Goal: Task Accomplishment & Management: Use online tool/utility

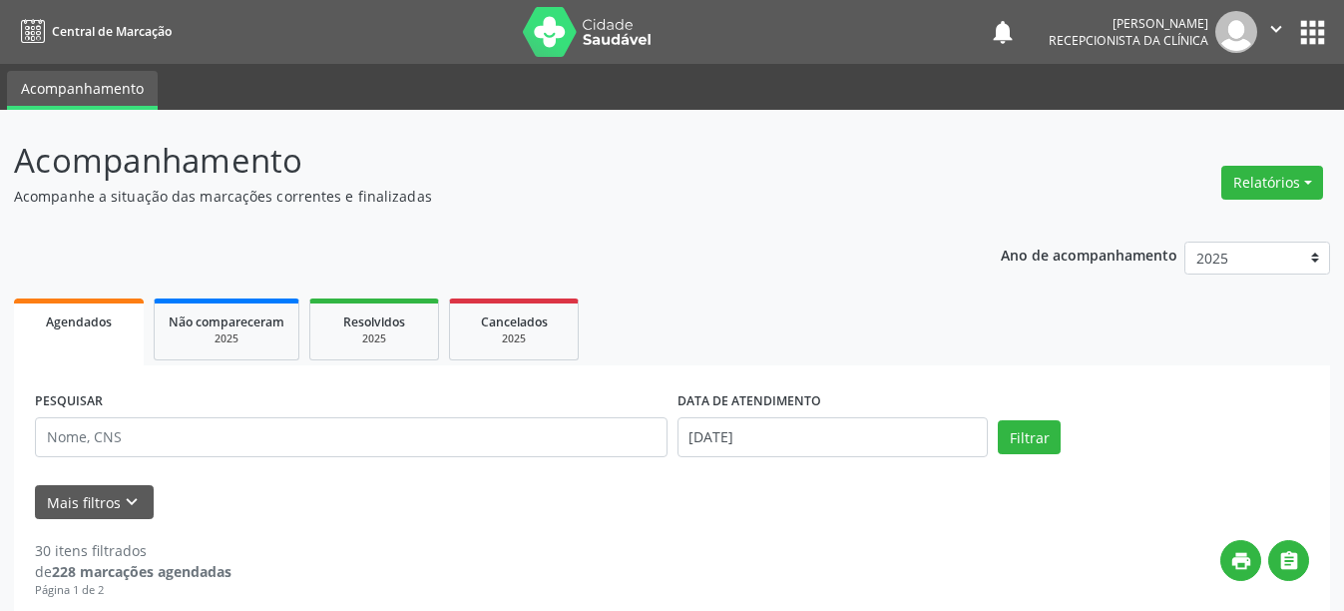
drag, startPoint x: 0, startPoint y: 0, endPoint x: 826, endPoint y: 39, distance: 826.9
click at [826, 39] on nav "Central de Marcação notifications [PERSON_NAME] Recepcionista da clínica  Conf…" at bounding box center [672, 32] width 1344 height 64
click at [1179, 26] on div "[PERSON_NAME]" at bounding box center [1128, 23] width 160 height 17
click at [1269, 26] on icon "" at bounding box center [1276, 29] width 22 height 22
click at [1213, 124] on link "Sair" at bounding box center [1225, 122] width 138 height 28
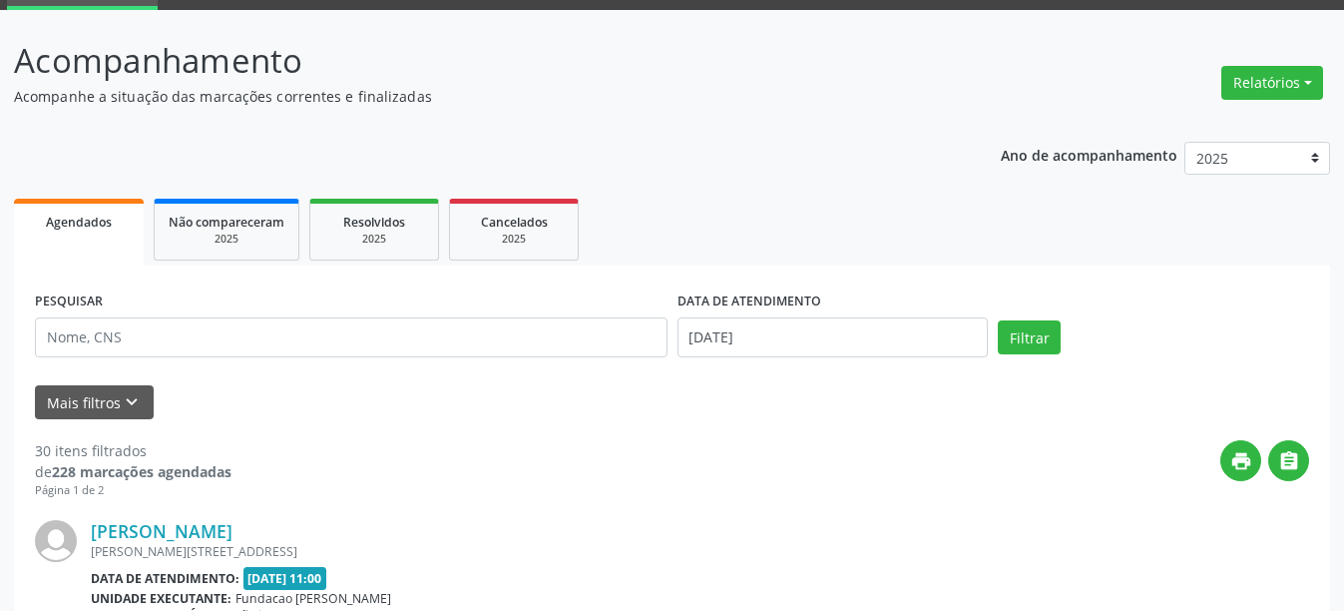
scroll to position [200, 0]
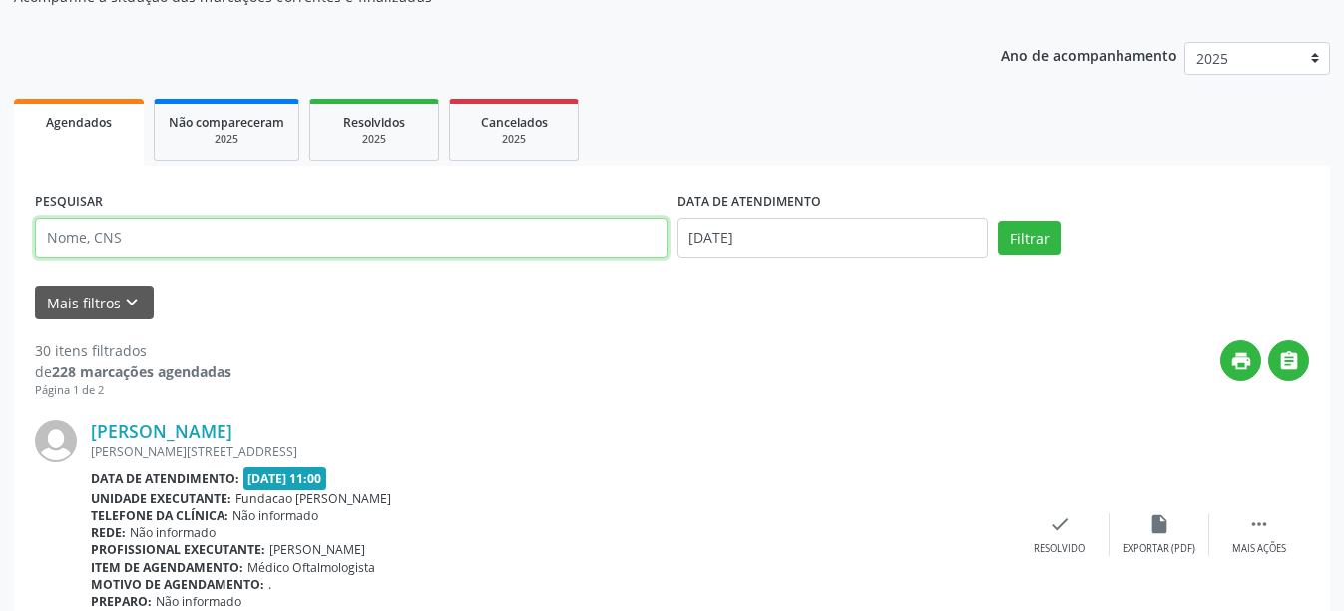
click at [149, 228] on input "text" at bounding box center [351, 237] width 632 height 40
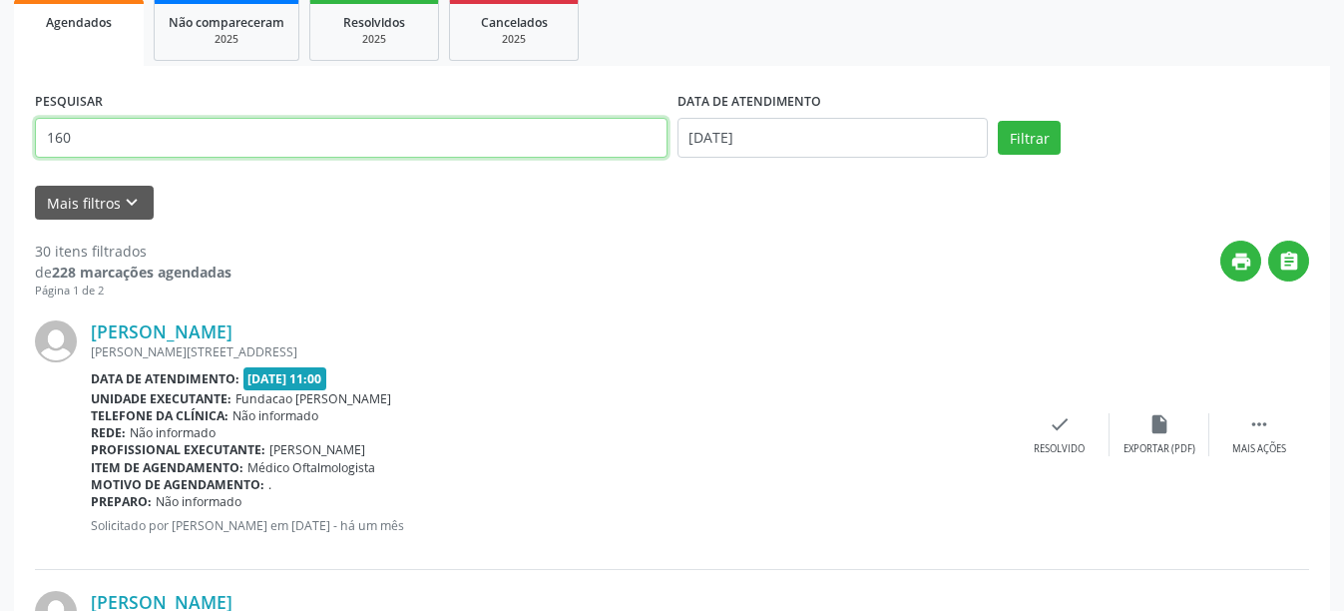
click at [97, 140] on input "160" at bounding box center [351, 138] width 632 height 40
click at [998, 121] on button "Filtrar" at bounding box center [1029, 138] width 63 height 34
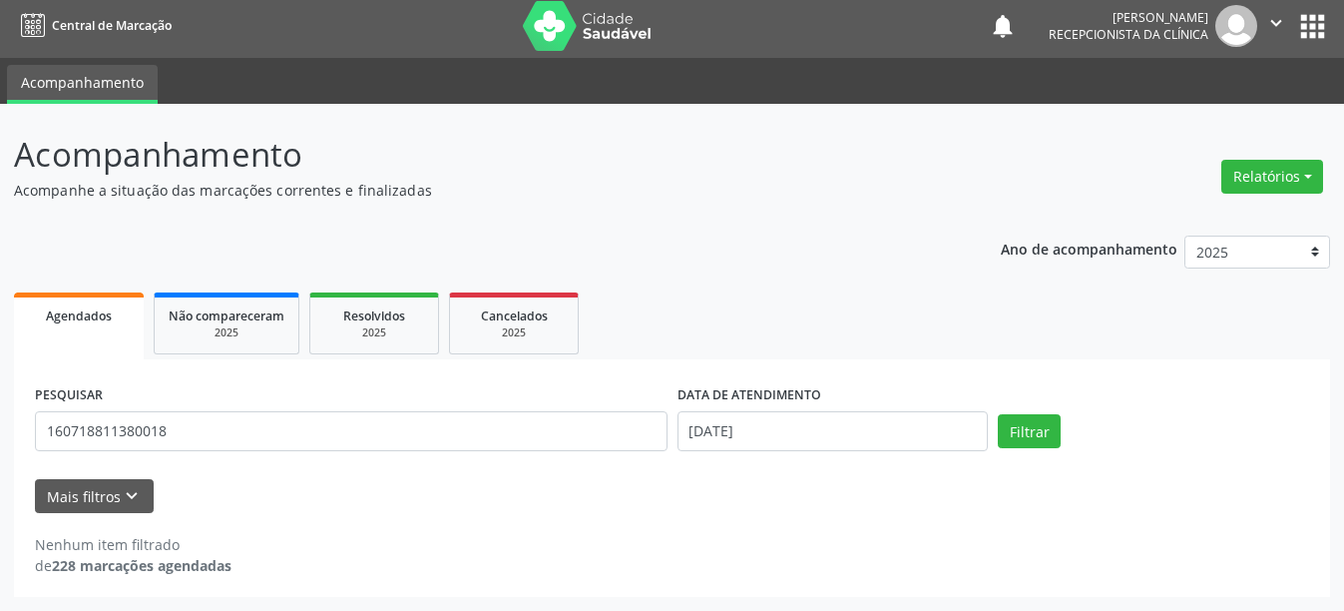
scroll to position [6, 0]
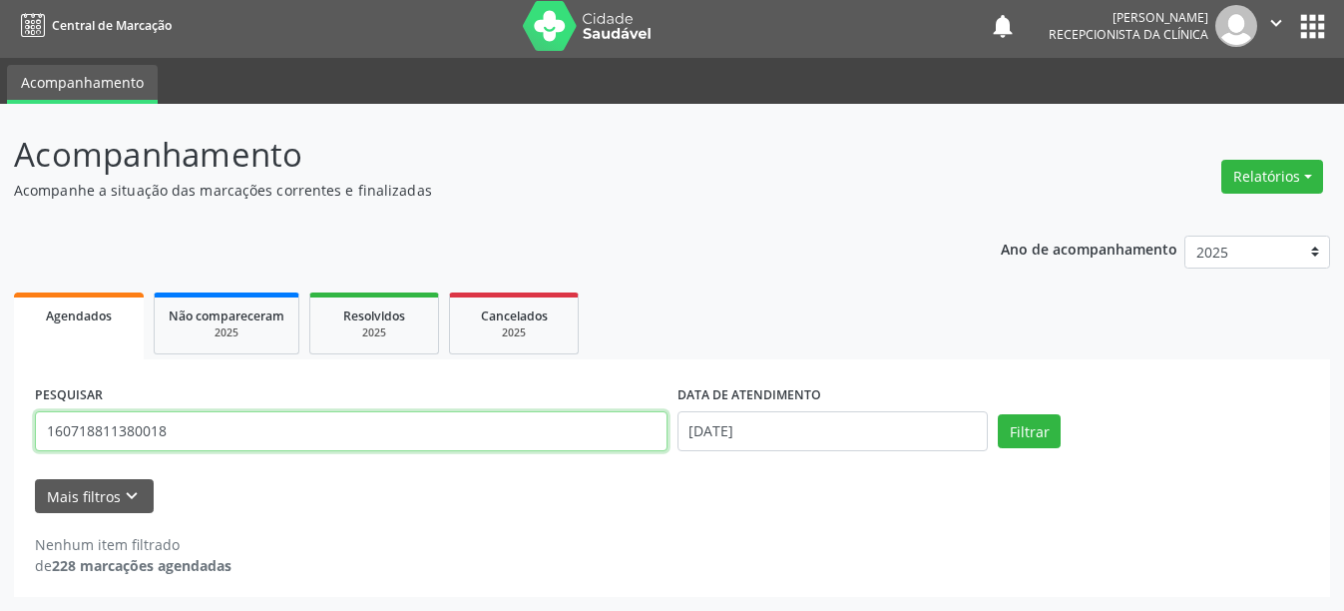
drag, startPoint x: 197, startPoint y: 436, endPoint x: 49, endPoint y: 414, distance: 149.3
click at [49, 414] on input "160718811380018" at bounding box center [351, 431] width 632 height 40
type input "160718811380018"
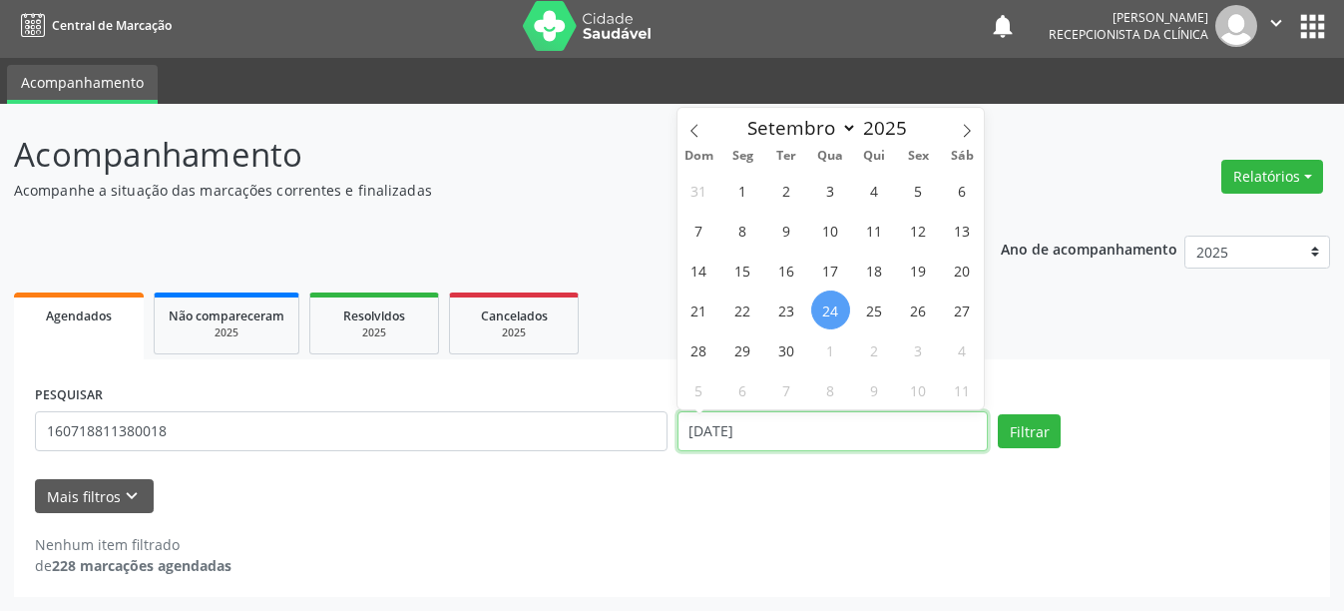
click at [848, 438] on input "[DATE]" at bounding box center [832, 431] width 311 height 40
click at [877, 303] on span "25" at bounding box center [874, 309] width 39 height 39
type input "25/09/2025"
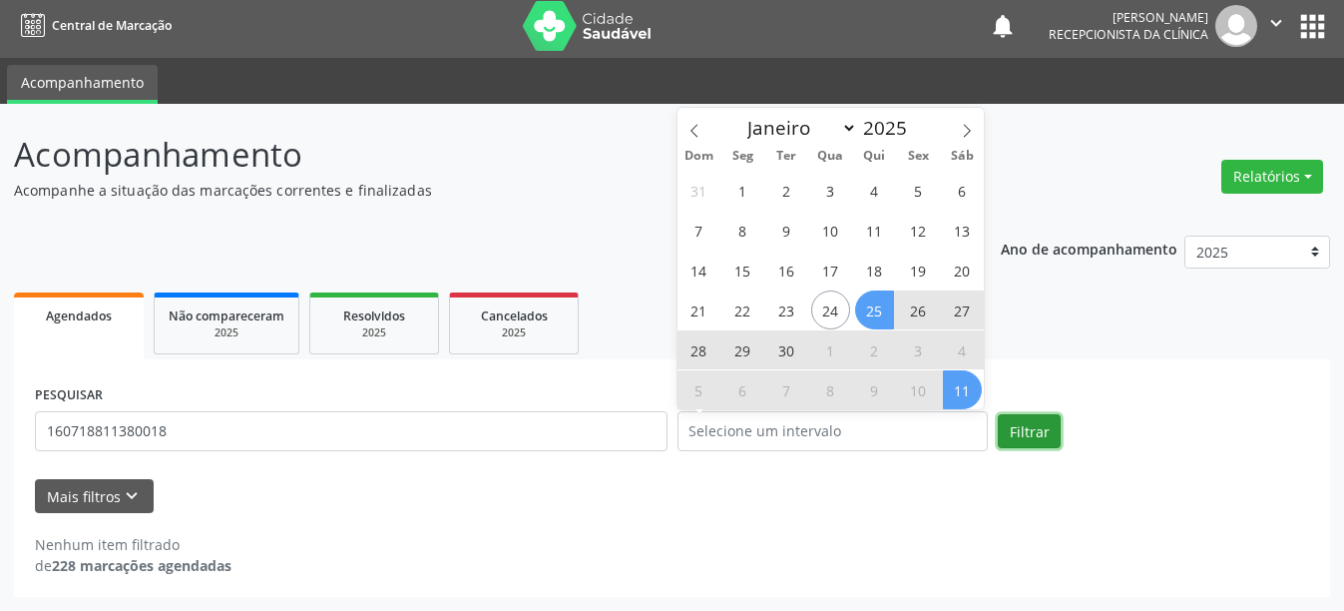
click at [1041, 431] on button "Filtrar" at bounding box center [1029, 431] width 63 height 34
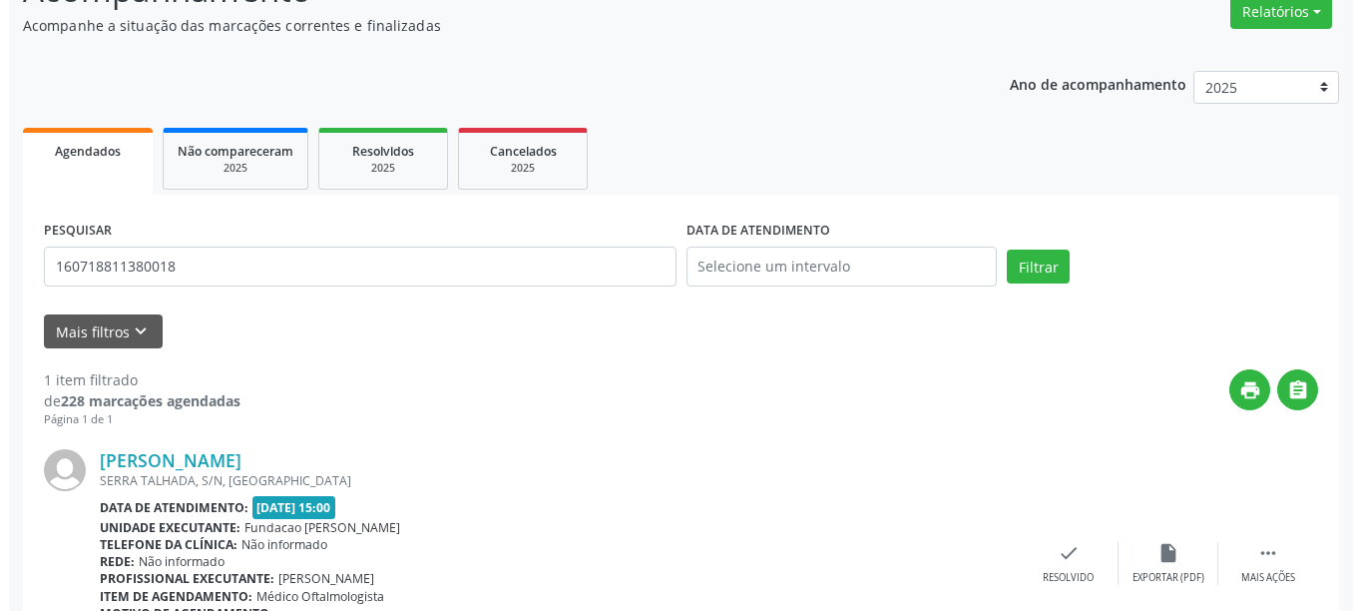
scroll to position [292, 0]
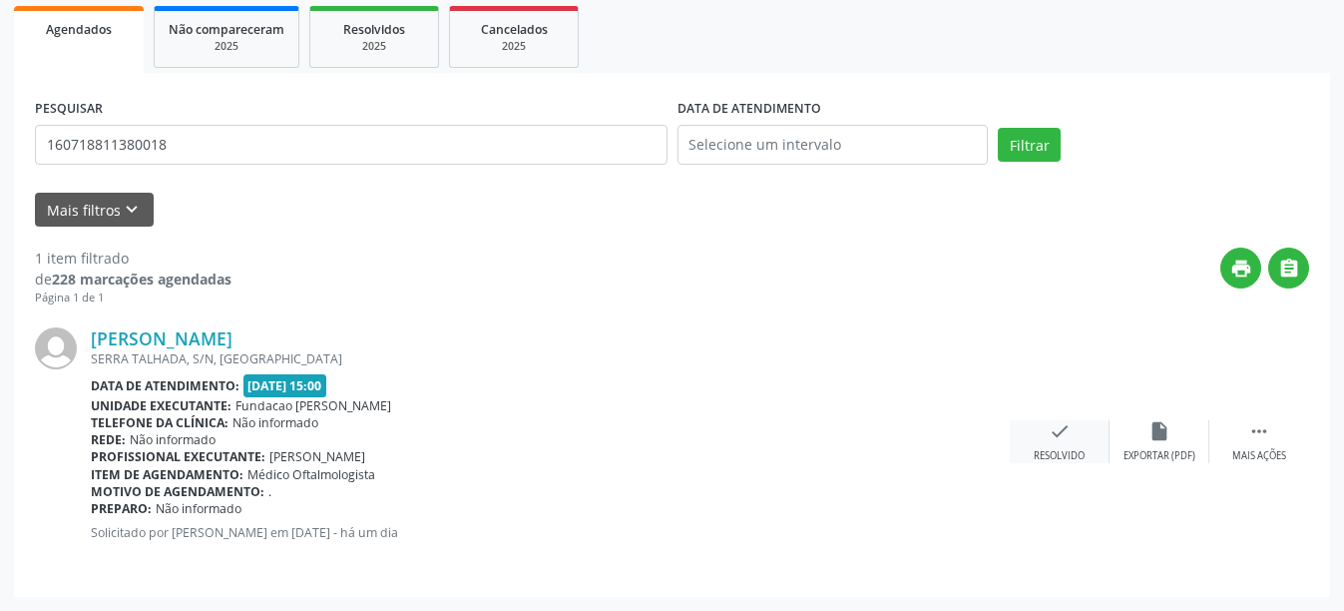
click at [1070, 440] on div "check Resolvido" at bounding box center [1060, 441] width 100 height 43
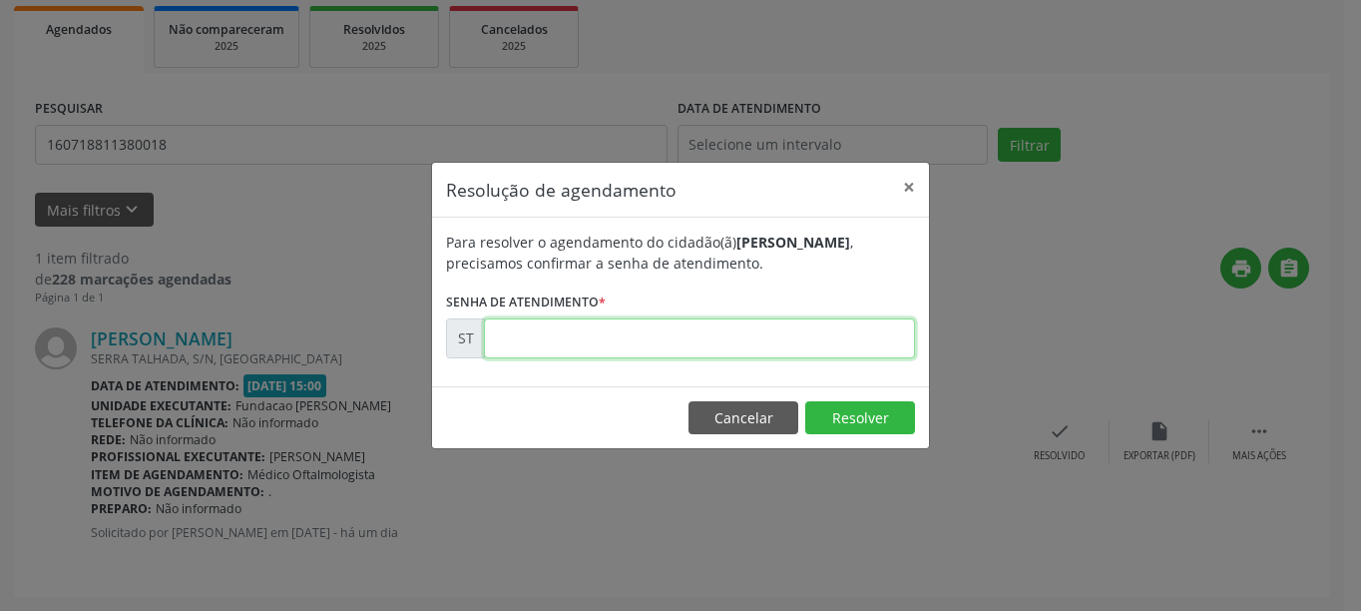
click at [671, 331] on input "text" at bounding box center [699, 338] width 431 height 40
type input "00023340"
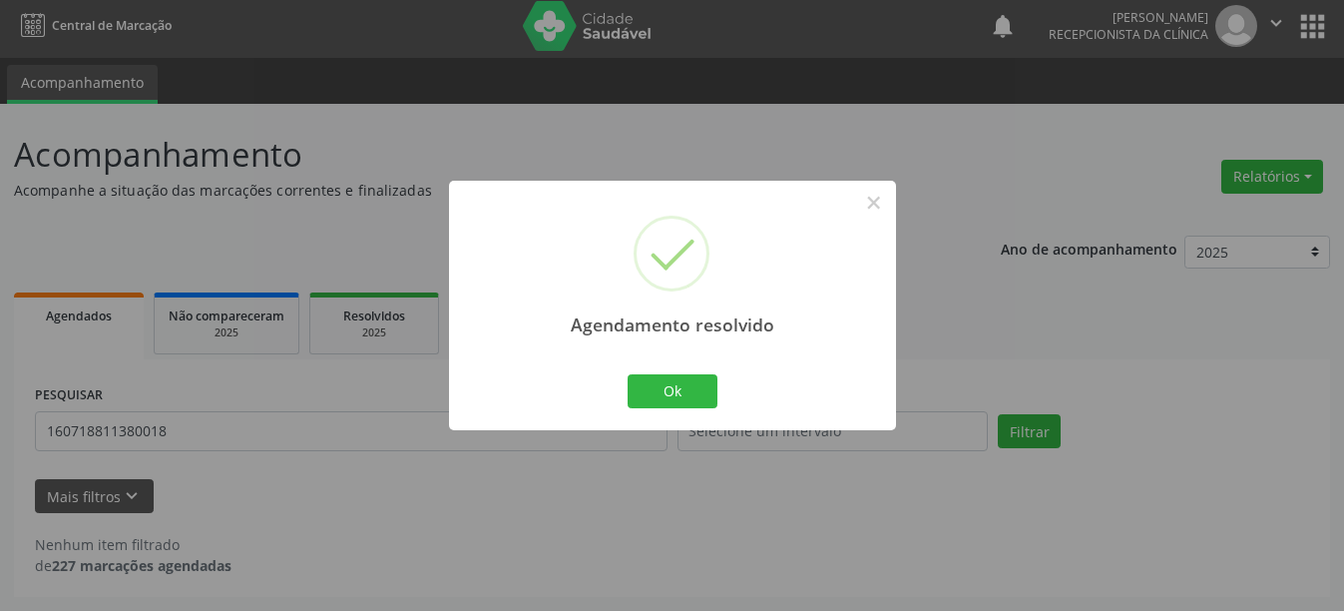
scroll to position [6, 0]
click at [692, 386] on button "Ok" at bounding box center [672, 391] width 90 height 34
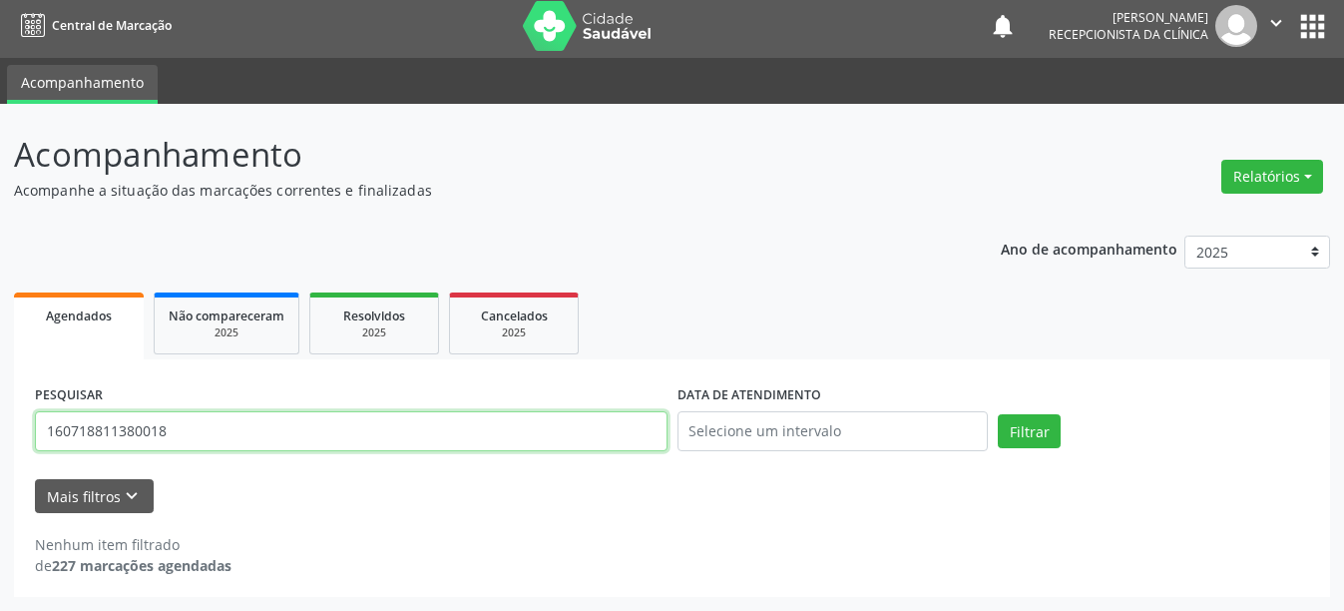
drag, startPoint x: 191, startPoint y: 428, endPoint x: 18, endPoint y: 415, distance: 173.1
click at [18, 415] on div "PESQUISAR 160718811380018 DATA DE ATENDIMENTO Filtrar UNIDADE DE REFERÊNCIA Sel…" at bounding box center [672, 477] width 1316 height 237
type input "704301562470099"
click at [998, 414] on button "Filtrar" at bounding box center [1029, 431] width 63 height 34
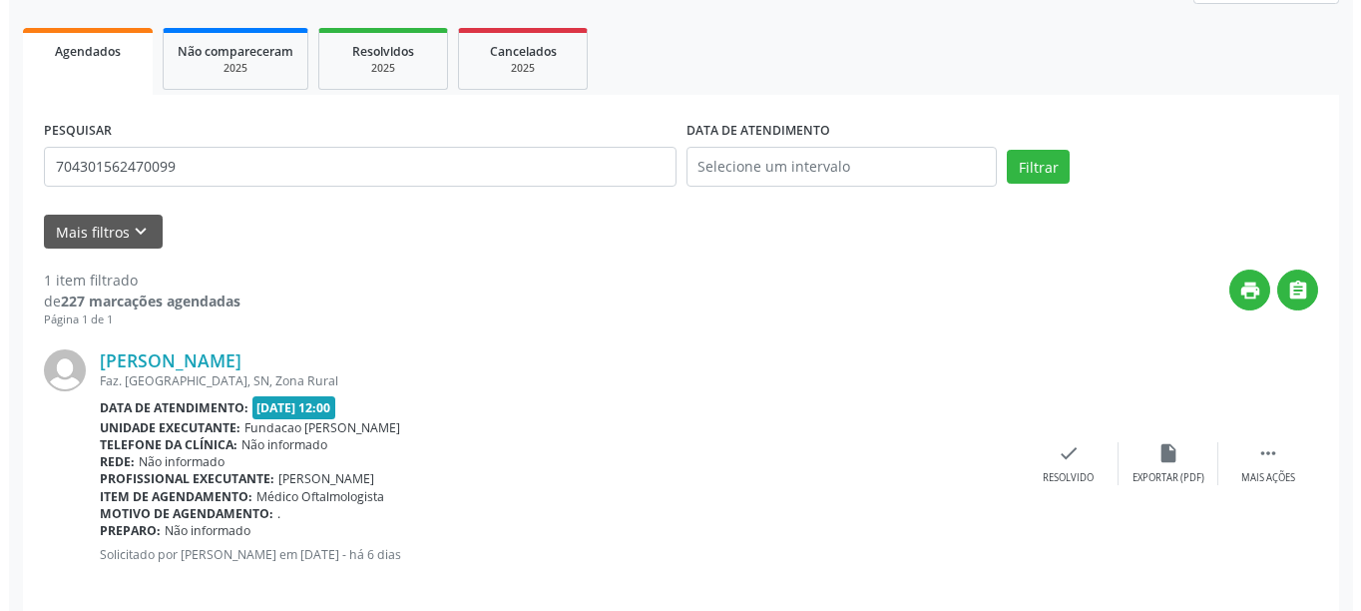
scroll to position [292, 0]
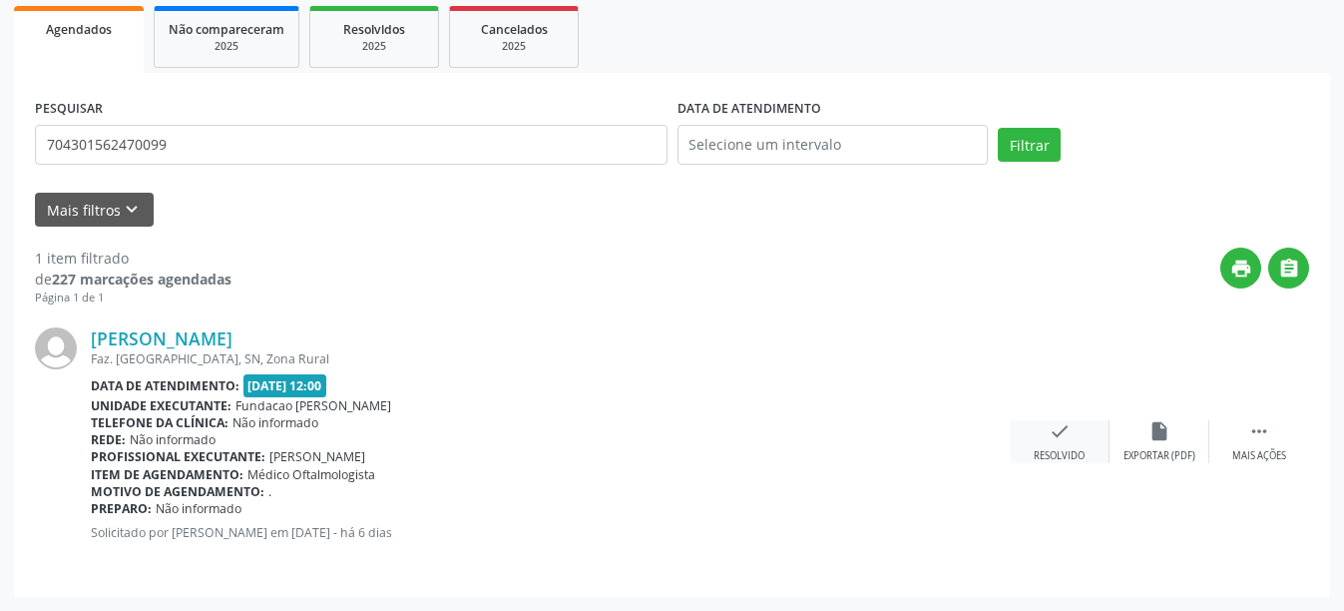
click at [1060, 445] on div "check Resolvido" at bounding box center [1060, 441] width 100 height 43
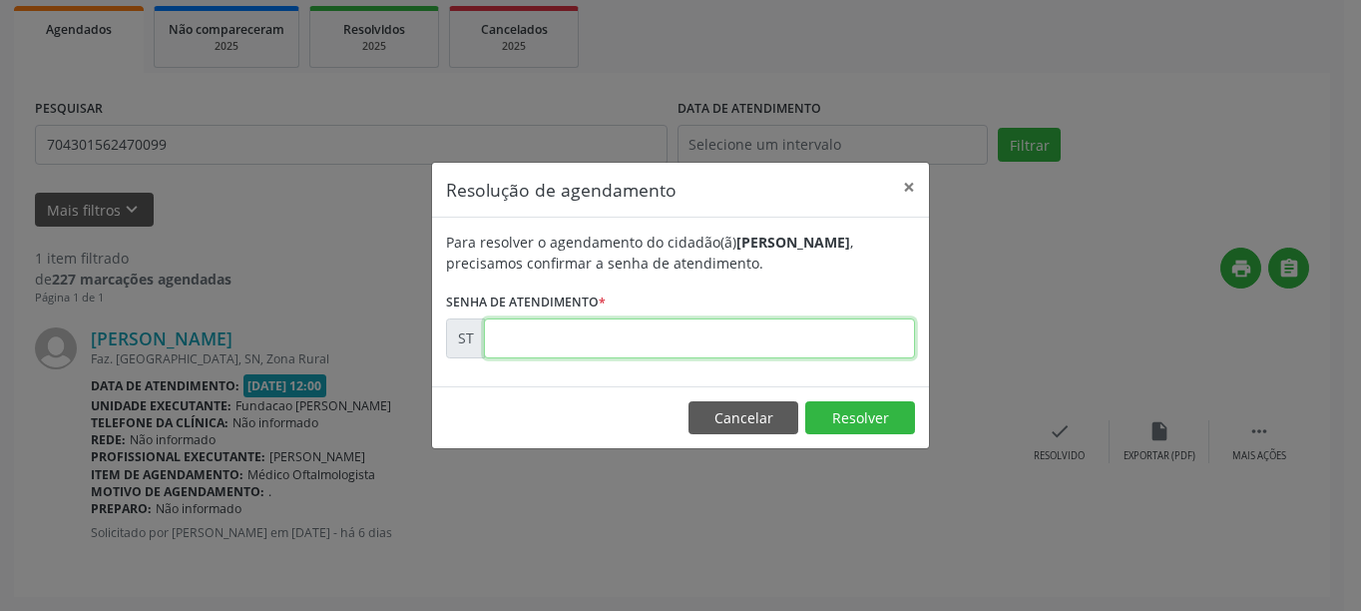
click at [575, 335] on input "text" at bounding box center [699, 338] width 431 height 40
type input "00022860"
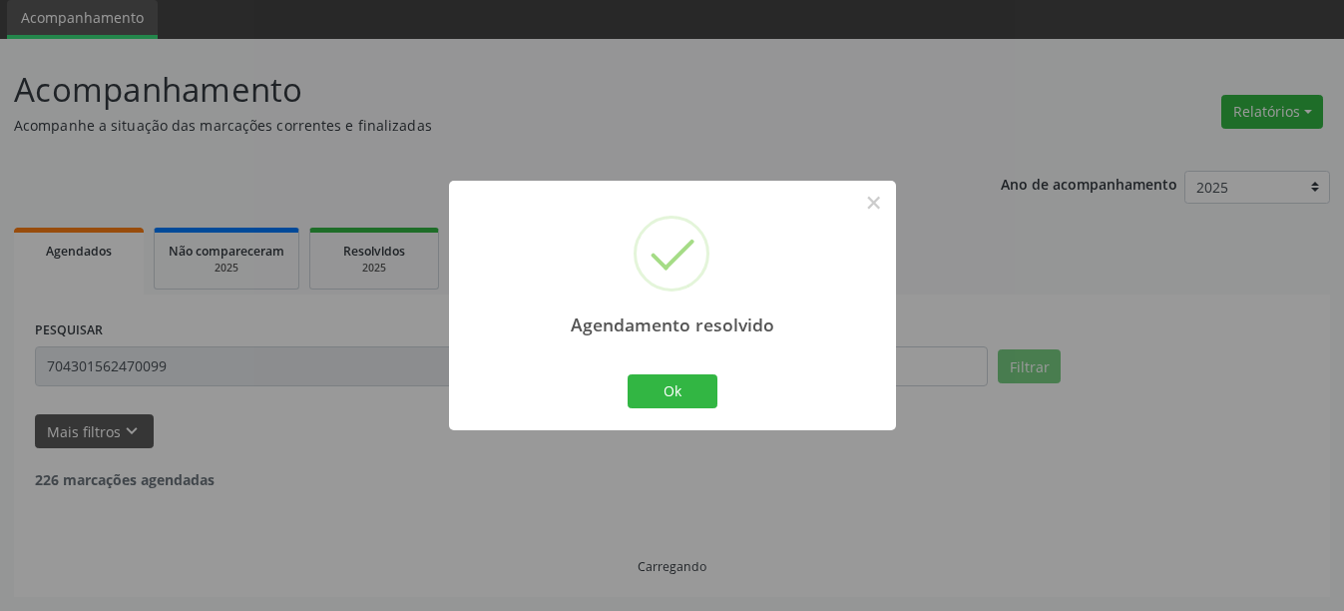
scroll to position [6, 0]
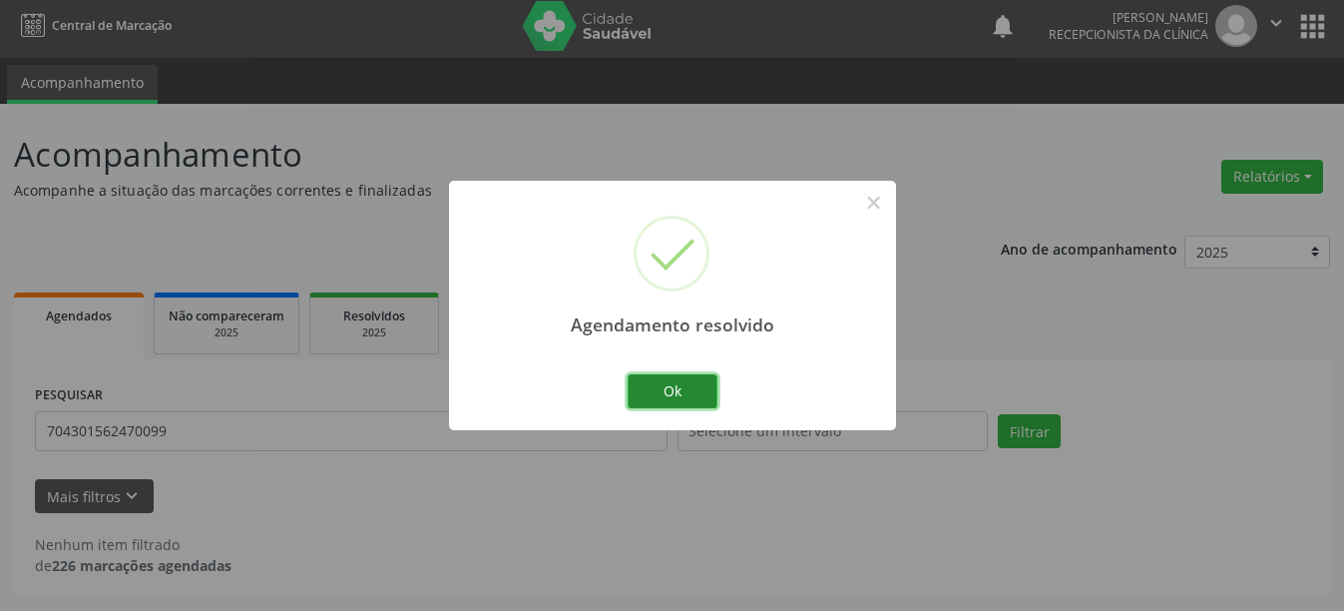
click at [675, 383] on button "Ok" at bounding box center [672, 391] width 90 height 34
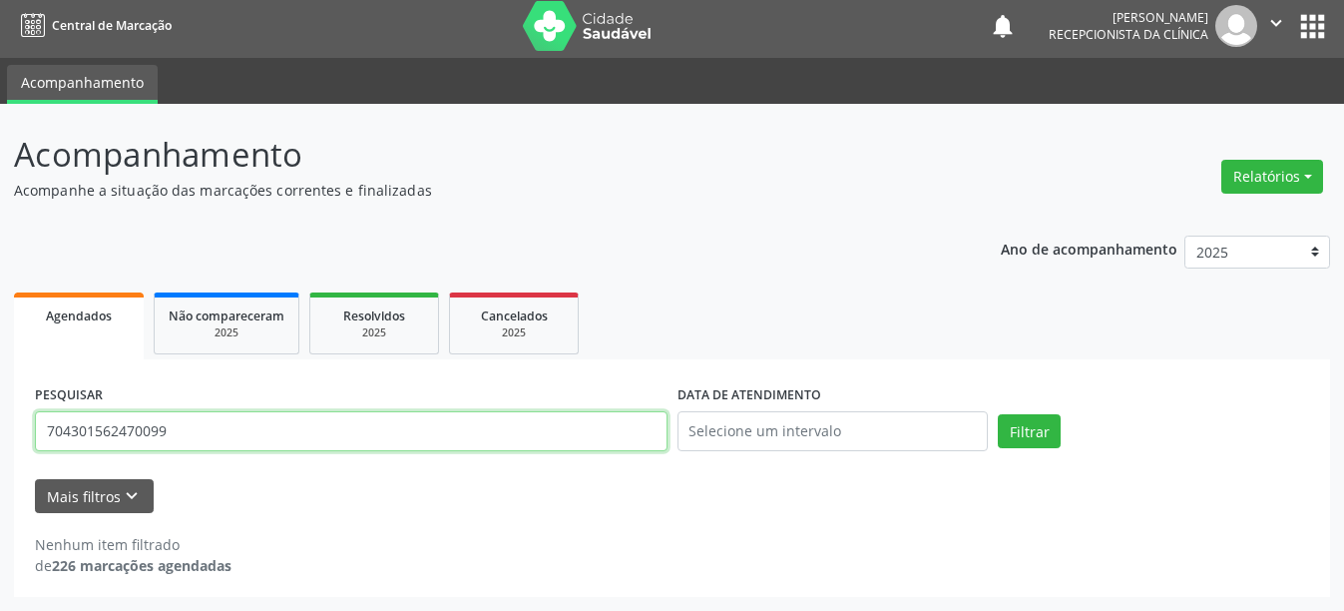
drag, startPoint x: 200, startPoint y: 436, endPoint x: 24, endPoint y: 418, distance: 176.5
click at [24, 418] on div "PESQUISAR 704301562470099 DATA DE ATENDIMENTO Filtrar UNIDADE DE REFERÊNCIA Sel…" at bounding box center [672, 477] width 1316 height 237
